Goal: Find specific page/section

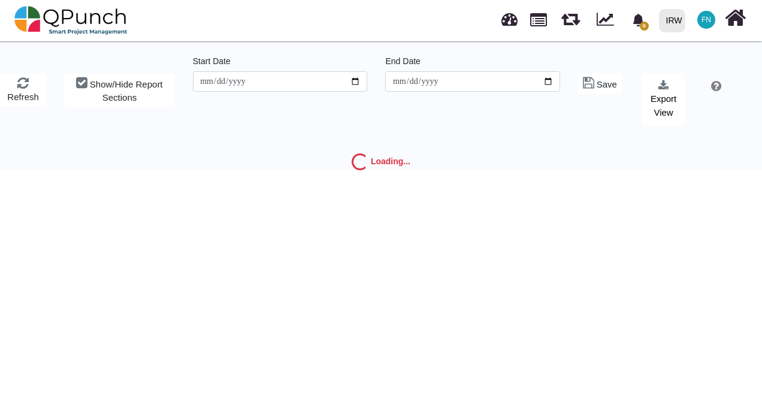
type input "**********"
